Goal: Task Accomplishment & Management: Use online tool/utility

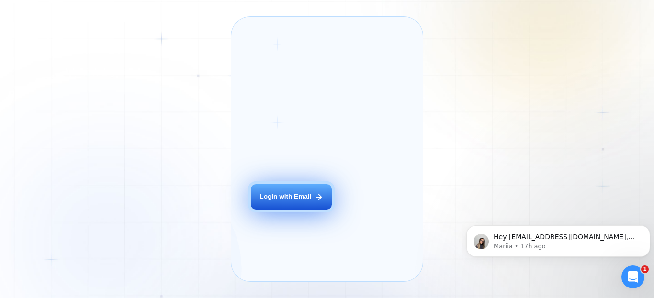
click at [289, 202] on div "Login with Email" at bounding box center [285, 196] width 52 height 9
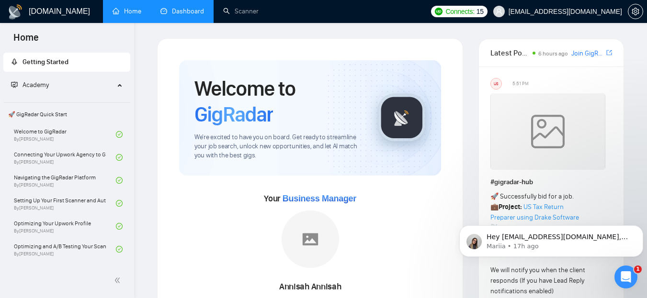
click at [190, 11] on link "Dashboard" at bounding box center [182, 11] width 44 height 8
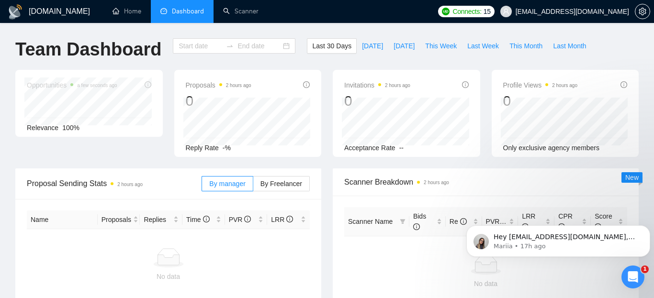
type input "2025-08-06"
type input "2025-09-05"
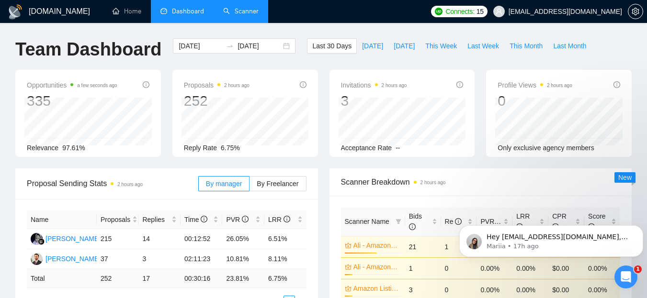
click at [231, 15] on link "Scanner" at bounding box center [240, 11] width 35 height 8
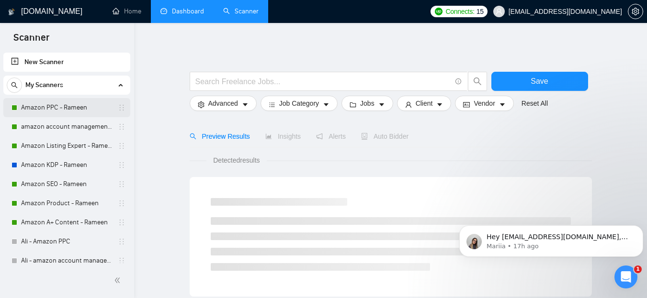
click at [47, 109] on link "Amazon PPC - Rameen" at bounding box center [66, 107] width 91 height 19
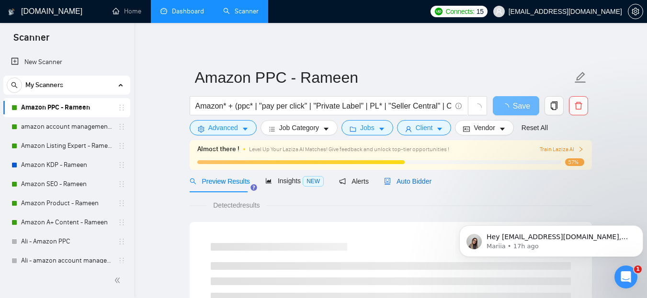
click at [422, 181] on span "Auto Bidder" at bounding box center [407, 182] width 47 height 8
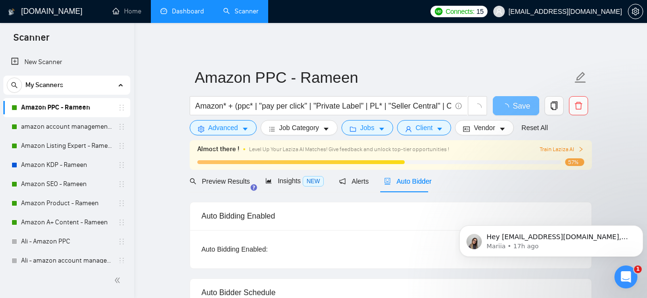
radio input "false"
radio input "true"
checkbox input "true"
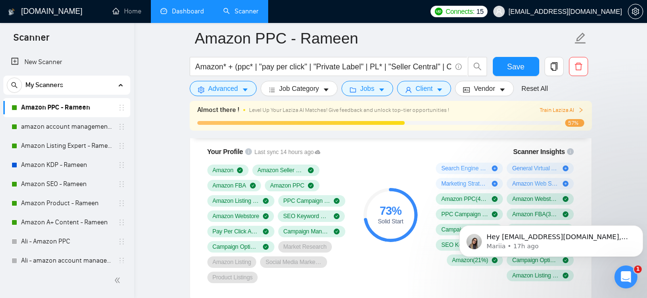
scroll to position [775, 0]
click at [639, 228] on icon "Dismiss notification" at bounding box center [640, 227] width 5 height 5
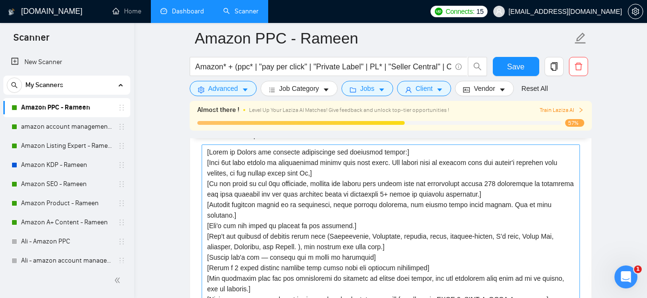
scroll to position [1245, 0]
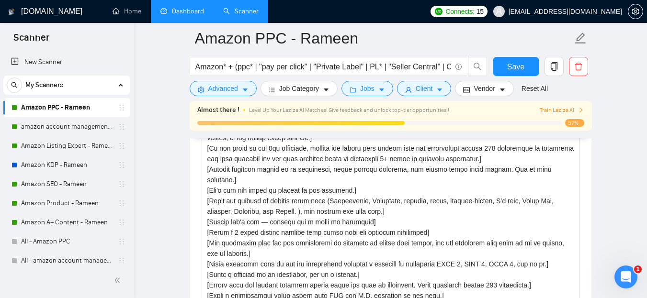
scroll to position [1281, 0]
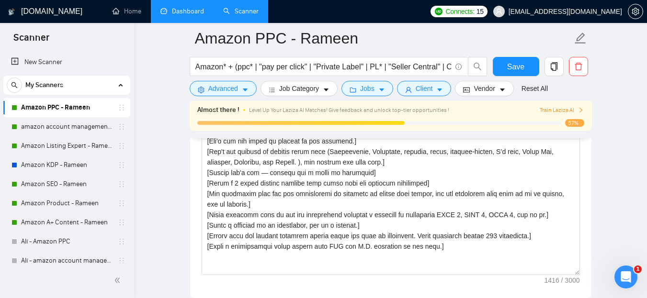
scroll to position [1332, 0]
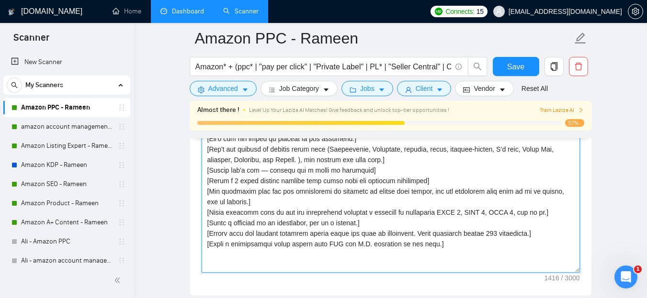
click at [464, 233] on textarea "Cover letter template:" at bounding box center [391, 164] width 378 height 215
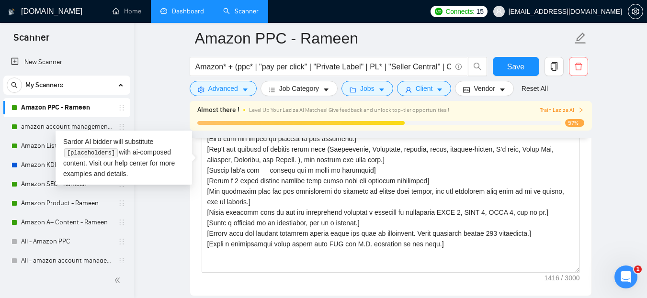
click at [597, 204] on main "Amazon PPC - Rameen Amazon* + (ppc* | "pay per click" | "Private Label" | PL* |…" at bounding box center [390, 265] width 482 height 3116
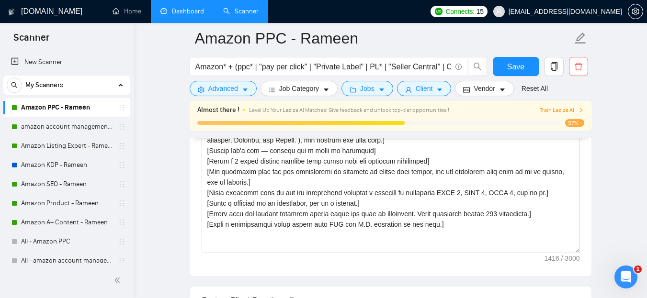
scroll to position [1347, 0]
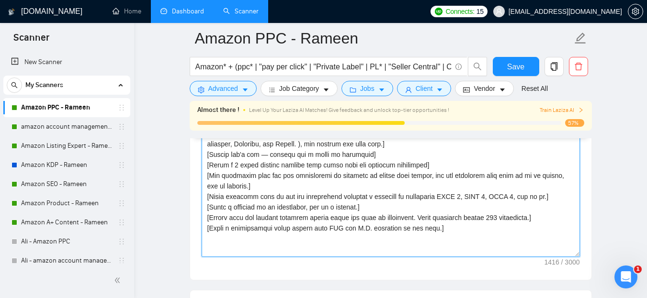
click at [452, 227] on textarea "Cover letter template:" at bounding box center [391, 149] width 378 height 215
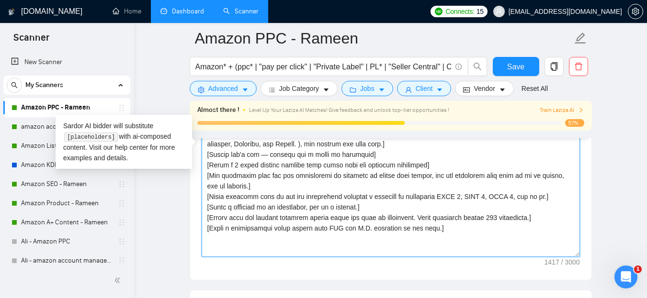
type textarea "[Write an Upwork job proposal considering the following points:] [Very 1st line…"
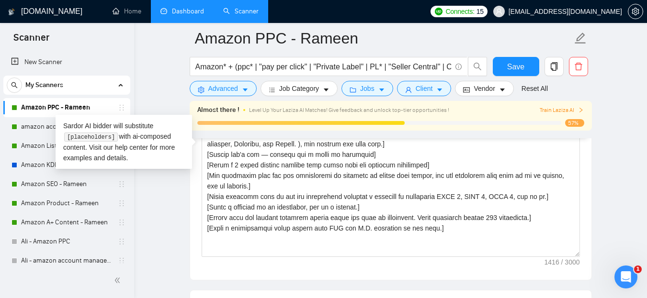
click at [638, 221] on div "GigRadar.io Home Dashboard Scanner Connects: 15 owais.amin@upscalevalley.com Am…" at bounding box center [390, 267] width 513 height 3228
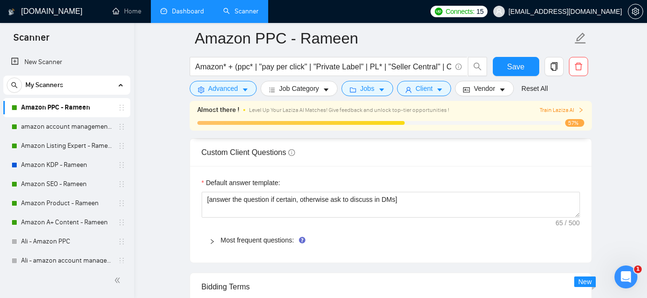
scroll to position [1495, 0]
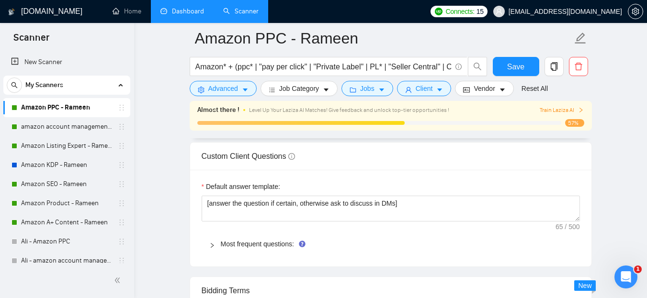
click at [405, 188] on div "Default answer template:" at bounding box center [391, 188] width 378 height 14
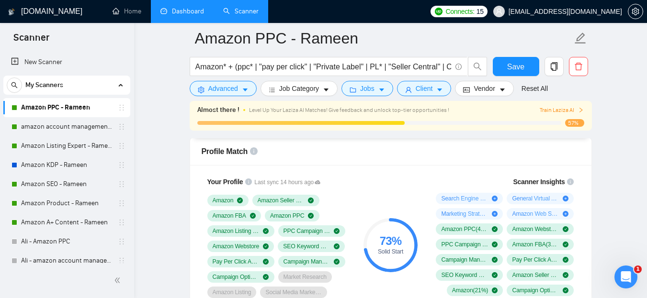
scroll to position [744, 0]
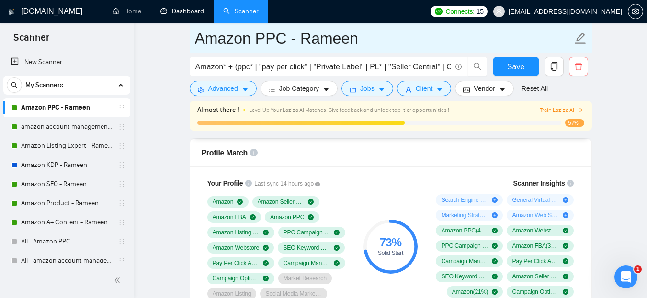
drag, startPoint x: 201, startPoint y: 13, endPoint x: 398, endPoint y: 40, distance: 198.6
click at [201, 13] on link "Dashboard" at bounding box center [182, 11] width 44 height 8
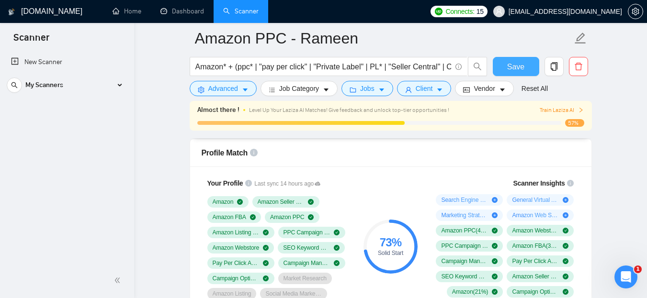
click at [520, 72] on span "Save" at bounding box center [515, 67] width 17 height 12
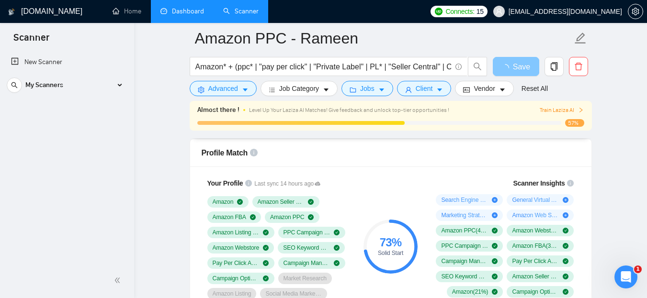
scroll to position [532, 0]
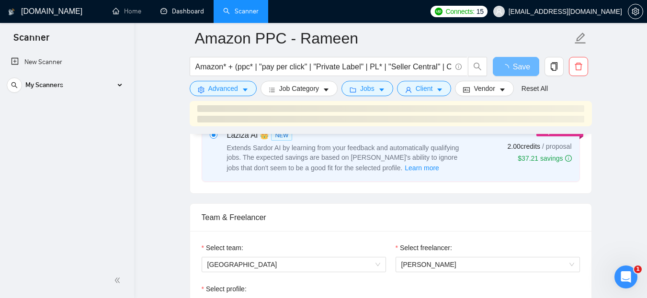
drag, startPoint x: 172, startPoint y: 13, endPoint x: 144, endPoint y: 97, distance: 88.6
click at [172, 13] on link "Dashboard" at bounding box center [182, 11] width 44 height 8
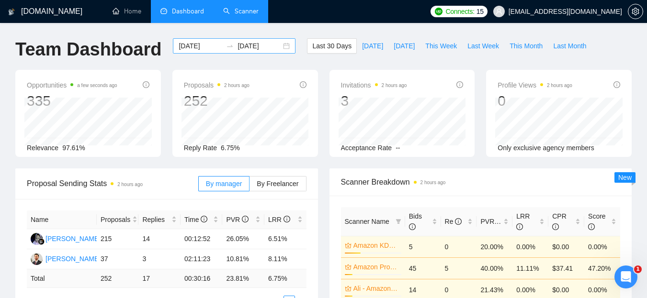
click at [201, 46] on input "2025-08-06" at bounding box center [201, 46] width 44 height 11
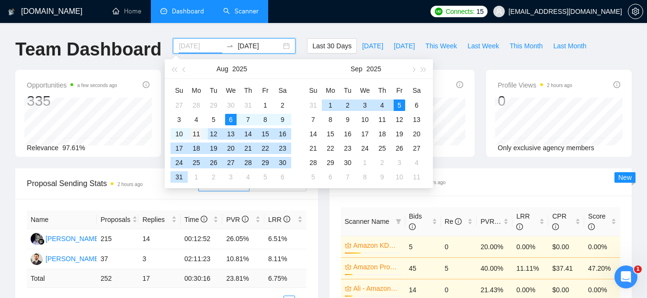
type input "2025-08-11"
click at [196, 132] on div "11" at bounding box center [196, 133] width 11 height 11
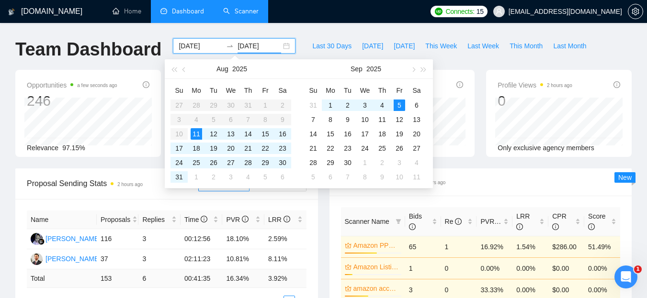
type input "2025-09-05"
click at [477, 67] on div "Last 30 Days Today Yesterday This Week Last Week This Month Last Month" at bounding box center [449, 54] width 296 height 32
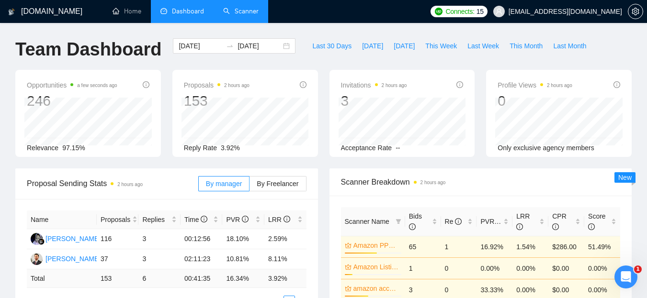
click at [227, 149] on span "3.92%" at bounding box center [230, 148] width 19 height 8
click at [248, 148] on div "Reply Rate 3.92%" at bounding box center [245, 148] width 123 height 11
click at [283, 181] on span "By Freelancer" at bounding box center [278, 184] width 42 height 8
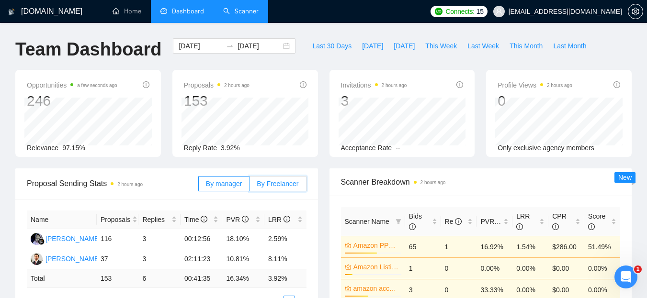
click at [249, 186] on input "By Freelancer" at bounding box center [249, 186] width 0 height 0
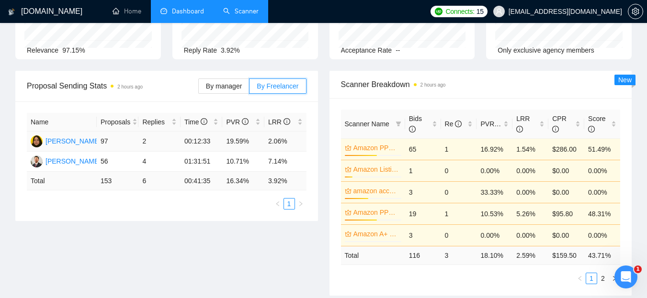
scroll to position [97, 0]
click at [231, 92] on label "By manager" at bounding box center [223, 86] width 51 height 15
click at [199, 89] on input "By manager" at bounding box center [199, 89] width 0 height 0
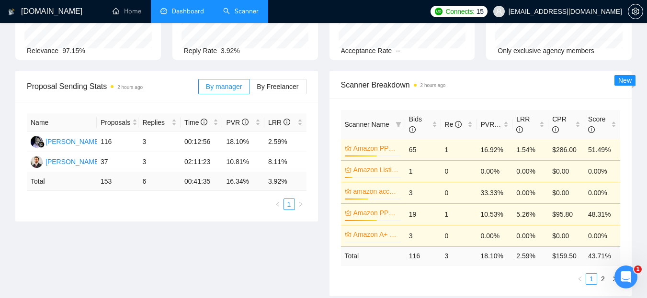
click at [169, 86] on span "Proposal Sending Stats 2 hours ago" at bounding box center [112, 86] width 171 height 12
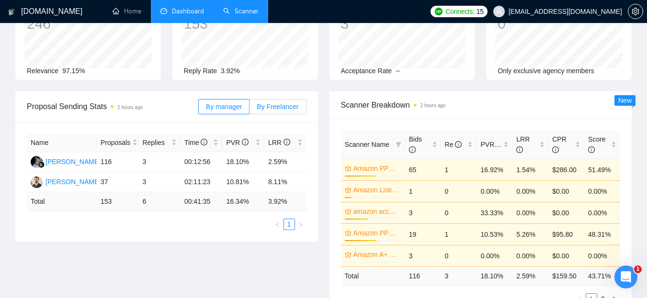
scroll to position [77, 0]
click at [279, 103] on span "By Freelancer" at bounding box center [278, 107] width 42 height 8
click at [249, 110] on input "By Freelancer" at bounding box center [249, 110] width 0 height 0
click at [224, 111] on span "By manager" at bounding box center [224, 107] width 36 height 8
click at [199, 110] on input "By manager" at bounding box center [199, 110] width 0 height 0
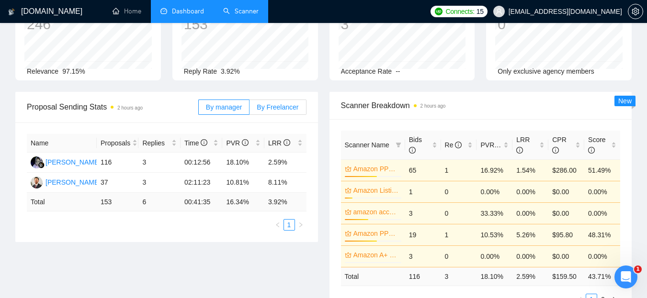
click at [282, 110] on span "By Freelancer" at bounding box center [278, 107] width 42 height 8
click at [249, 110] on input "By Freelancer" at bounding box center [249, 110] width 0 height 0
click at [235, 111] on span "By manager" at bounding box center [224, 107] width 36 height 8
click at [199, 110] on input "By manager" at bounding box center [199, 110] width 0 height 0
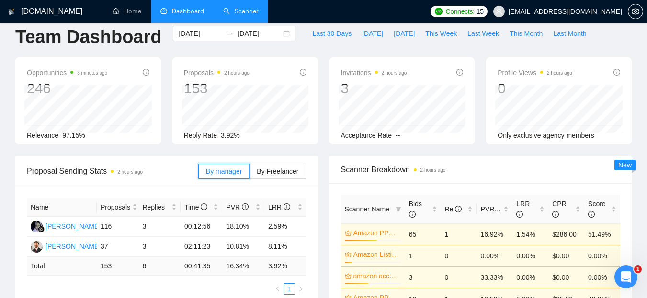
scroll to position [0, 0]
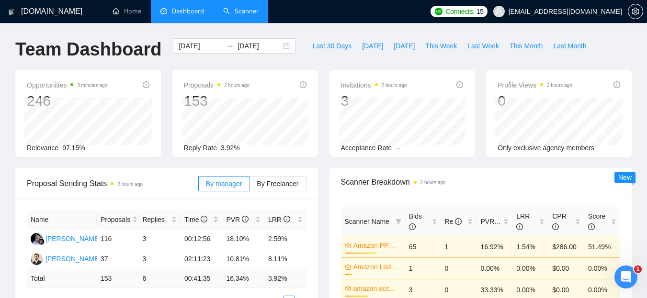
click at [248, 14] on link "Scanner" at bounding box center [240, 11] width 35 height 8
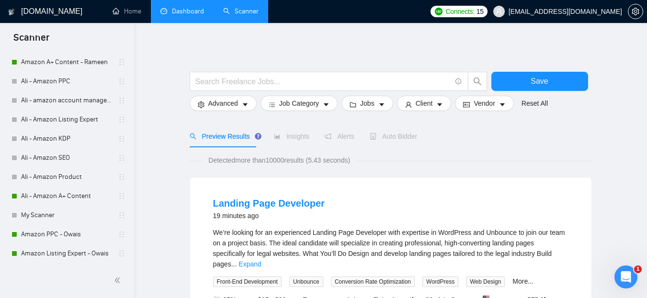
click at [181, 14] on link "Dashboard" at bounding box center [182, 11] width 44 height 8
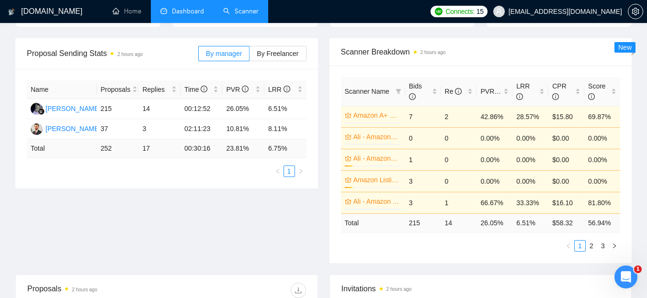
scroll to position [131, 0]
click at [239, 217] on div "Proposal Sending Stats 2 hours ago By manager By Freelancer Name Proposals Repl…" at bounding box center [324, 156] width 628 height 236
click at [268, 54] on span "By Freelancer" at bounding box center [278, 53] width 42 height 8
click at [249, 56] on input "By Freelancer" at bounding box center [249, 56] width 0 height 0
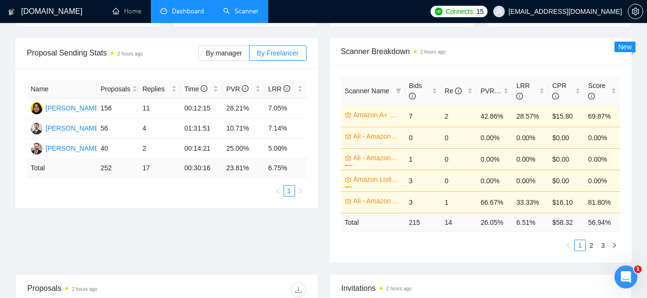
click at [240, 245] on div "Proposal Sending Stats 2 hours ago By manager By Freelancer Name Proposals Repl…" at bounding box center [324, 156] width 628 height 236
